Goal: Check status

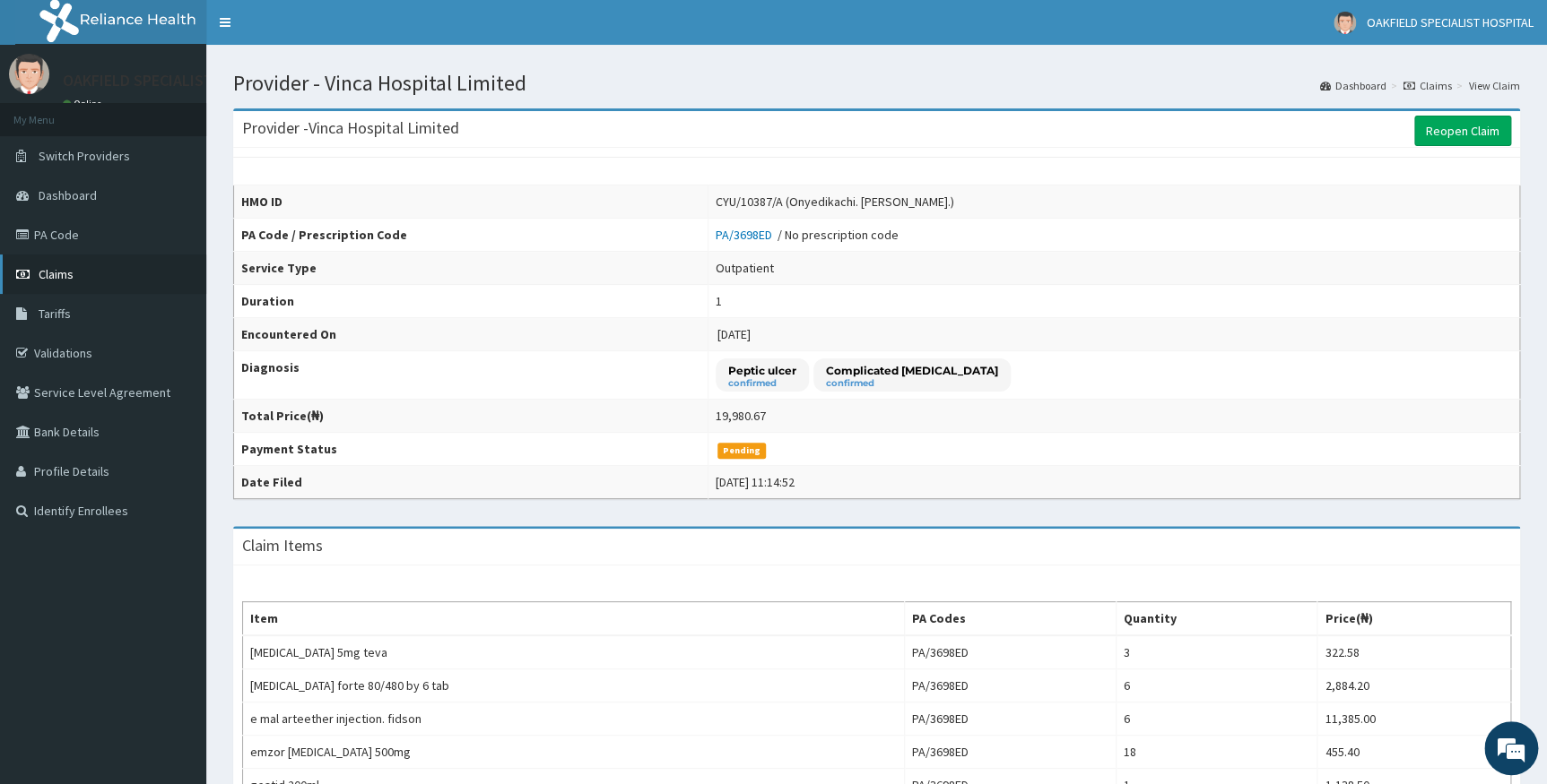
click at [61, 278] on span "Claims" at bounding box center [57, 273] width 35 height 16
